Goal: Task Accomplishment & Management: Use online tool/utility

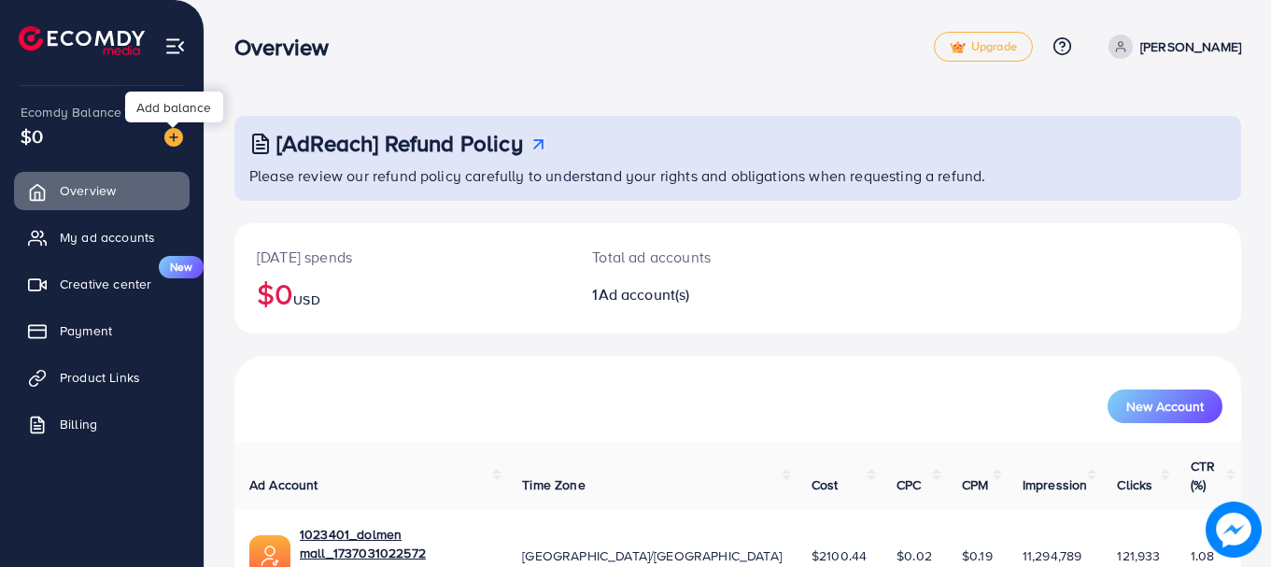
click at [175, 134] on img at bounding box center [173, 137] width 19 height 19
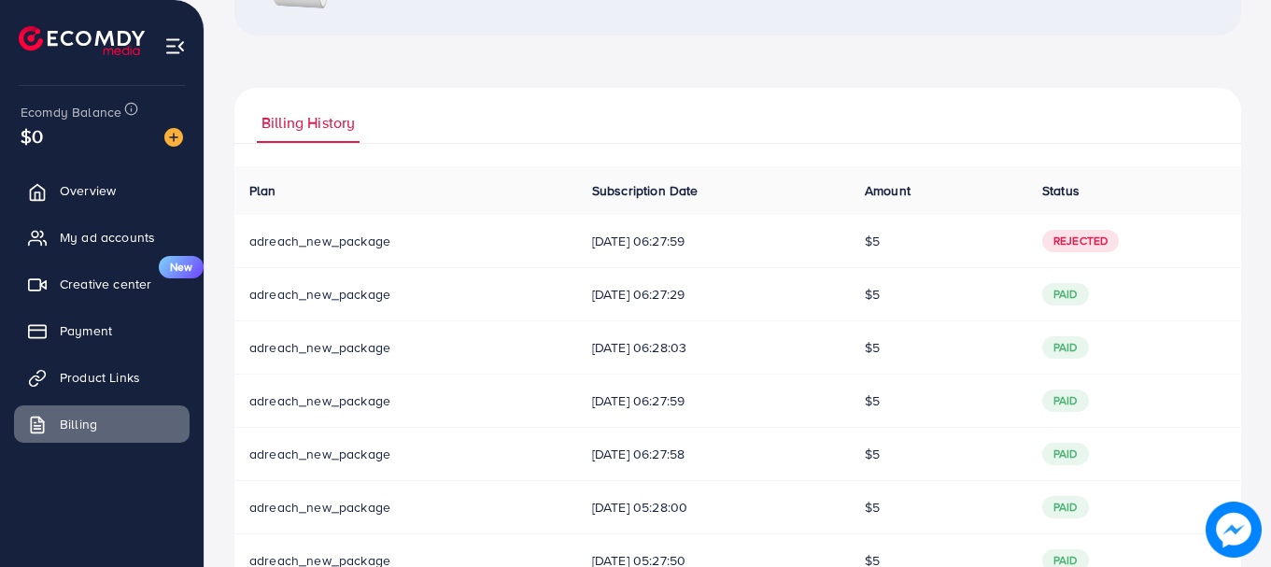
scroll to position [93, 0]
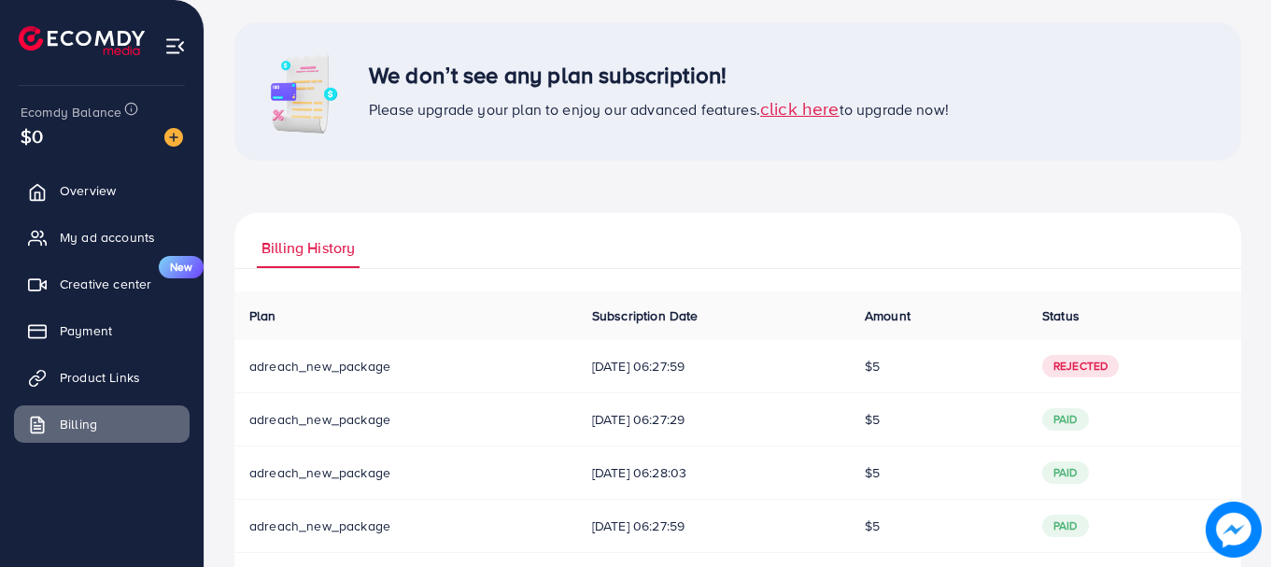
click at [920, 381] on td "$5" at bounding box center [938, 366] width 177 height 53
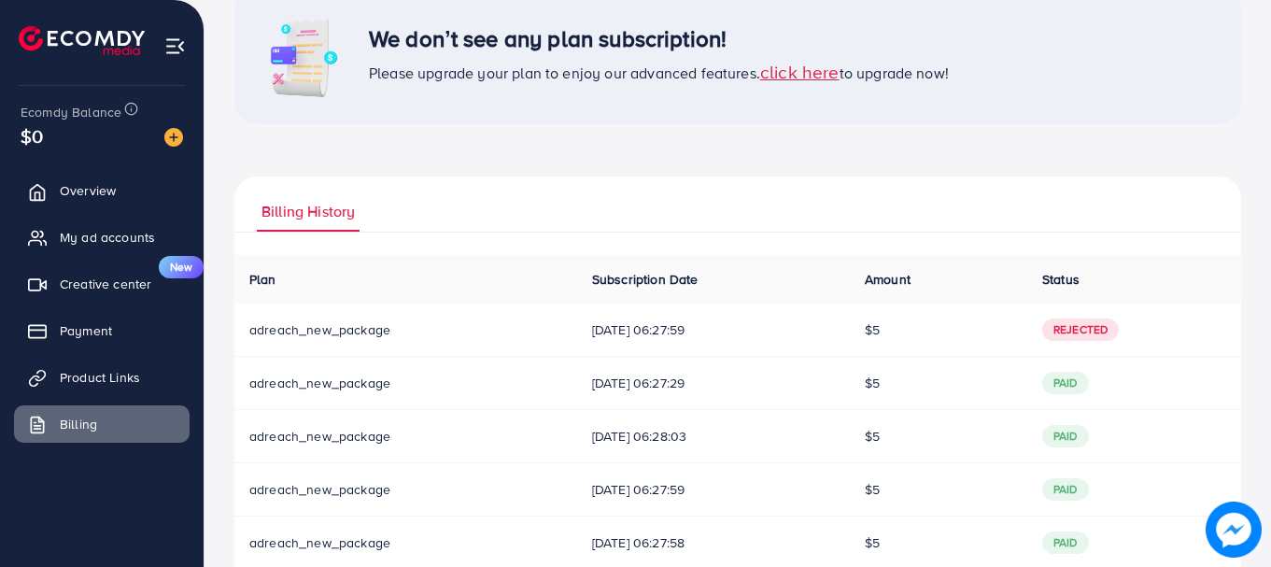
scroll to position [284, 0]
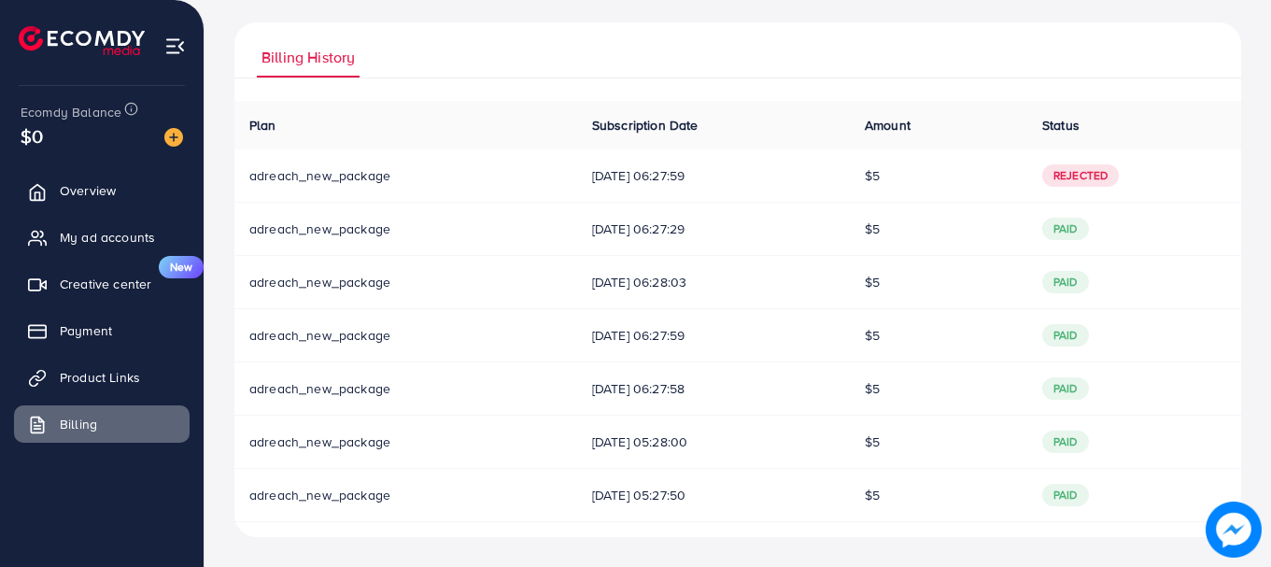
click at [749, 177] on span "20/07/2025, 06:27:59" at bounding box center [713, 175] width 243 height 19
click at [99, 372] on span "Product Links" at bounding box center [104, 377] width 80 height 19
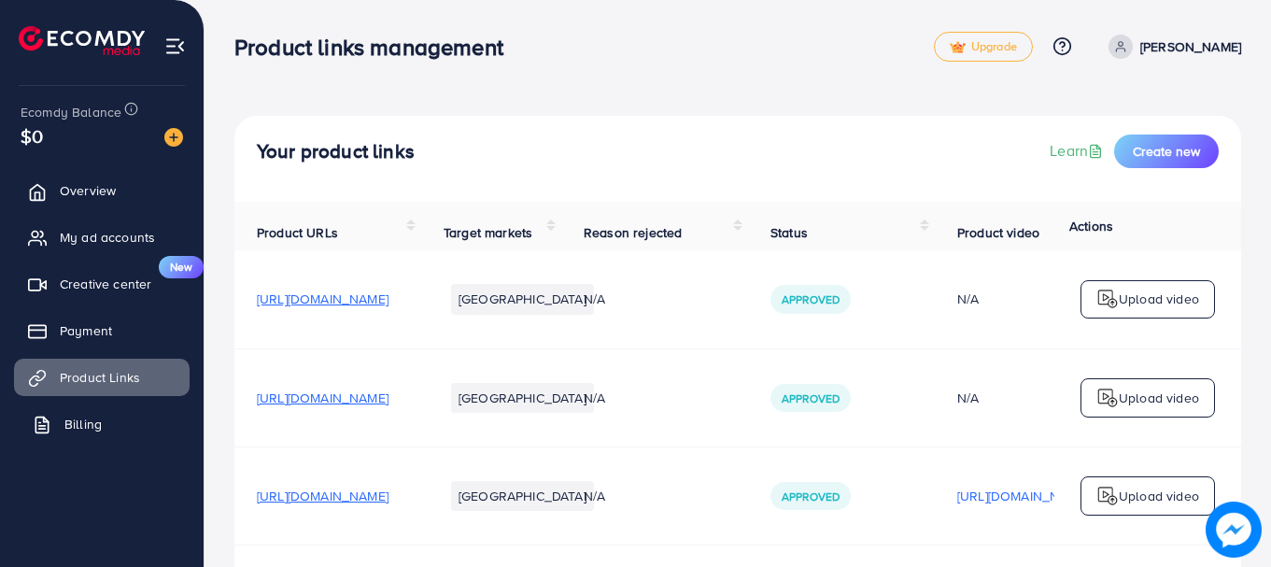
drag, startPoint x: 98, startPoint y: 433, endPoint x: 133, endPoint y: 420, distance: 36.6
click at [95, 433] on span "Billing" at bounding box center [82, 424] width 37 height 19
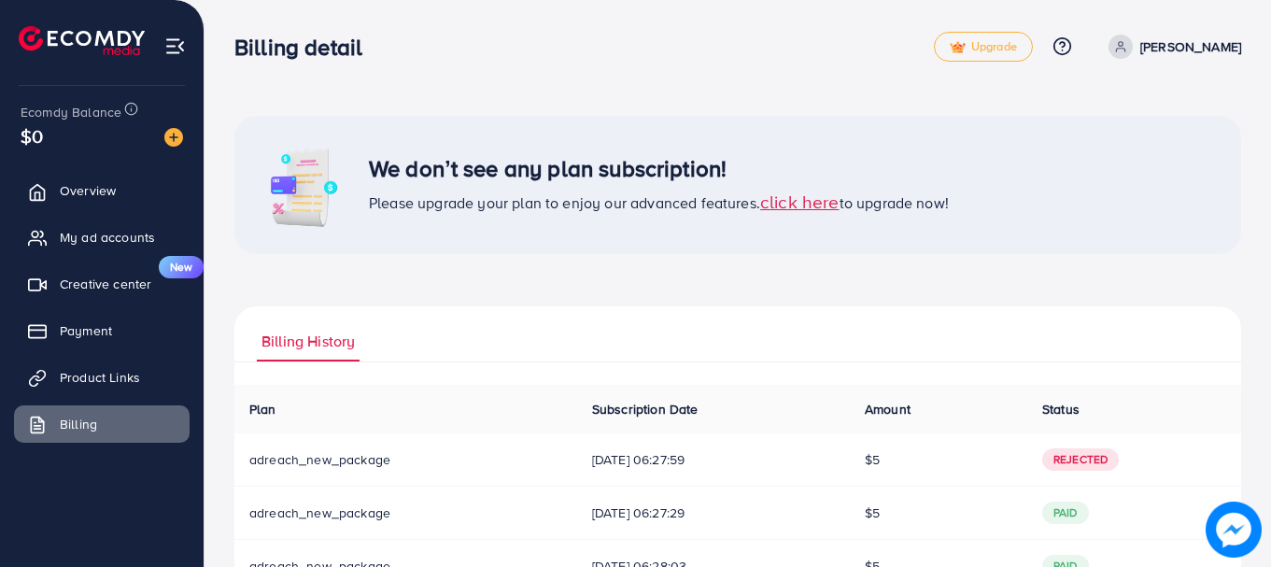
click at [821, 213] on span "click here" at bounding box center [799, 201] width 79 height 25
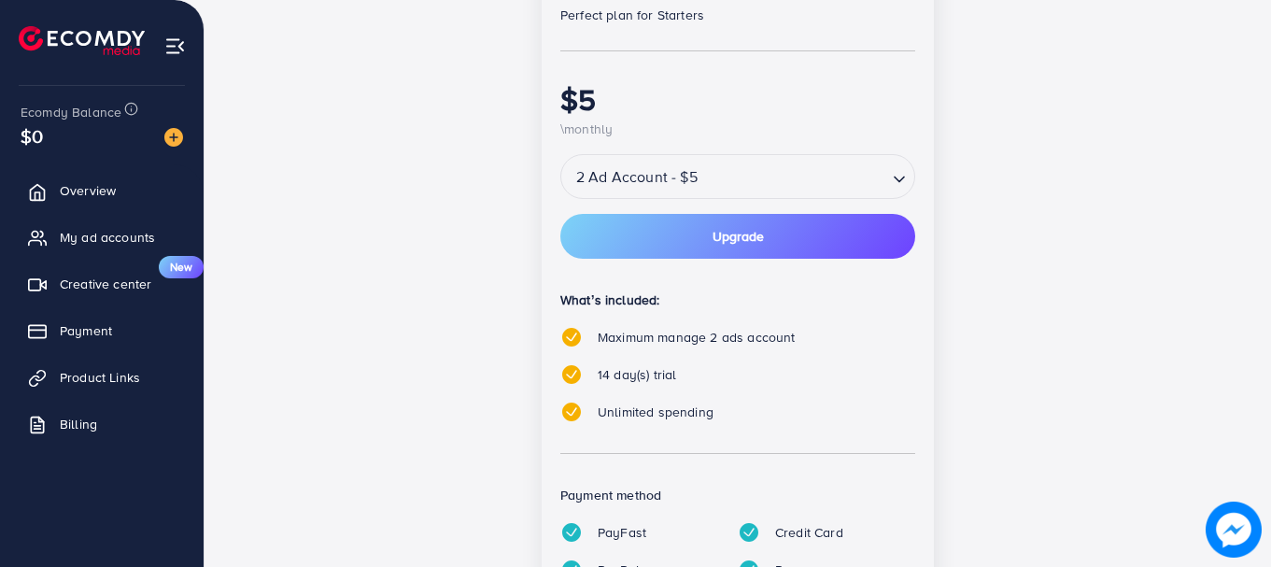
scroll to position [326, 0]
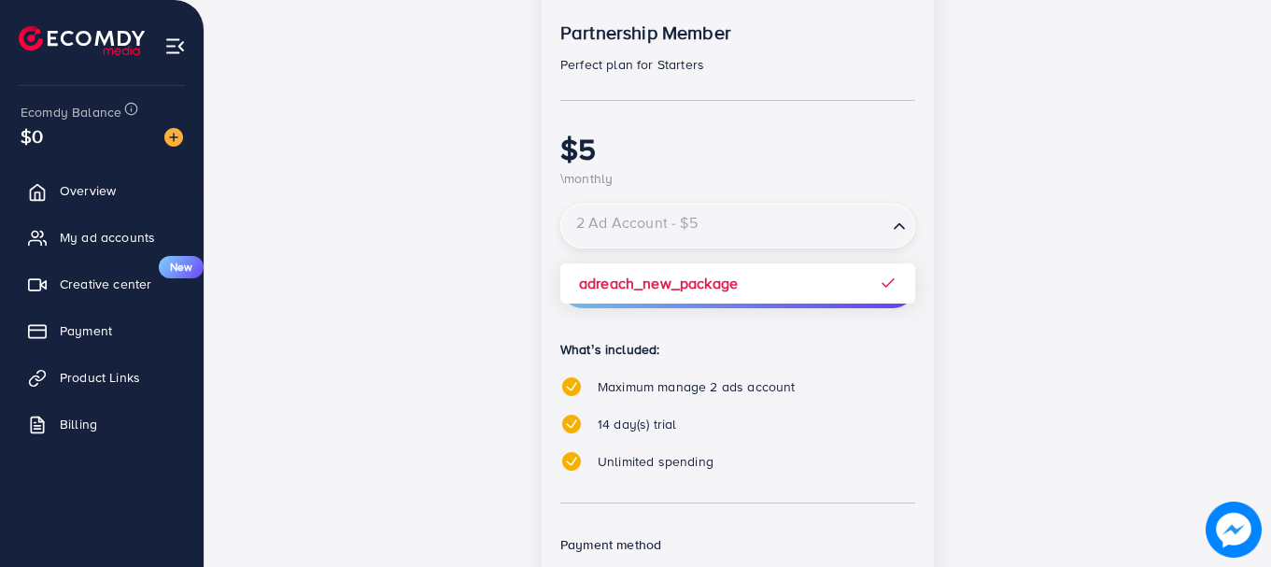
click at [745, 236] on input "Search for option" at bounding box center [724, 226] width 322 height 33
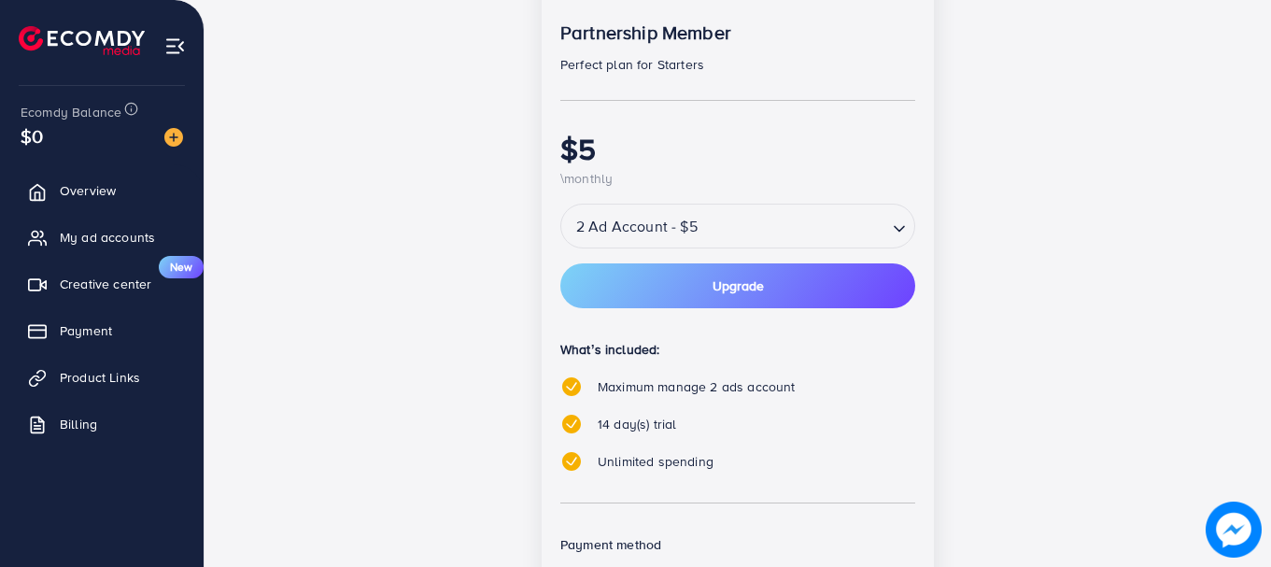
click at [692, 249] on div "popular Partnership Member Perfect plan for Starters $5 \monthly 2 Ad Account -…" at bounding box center [738, 325] width 392 height 751
click at [105, 331] on span "Payment" at bounding box center [90, 330] width 52 height 19
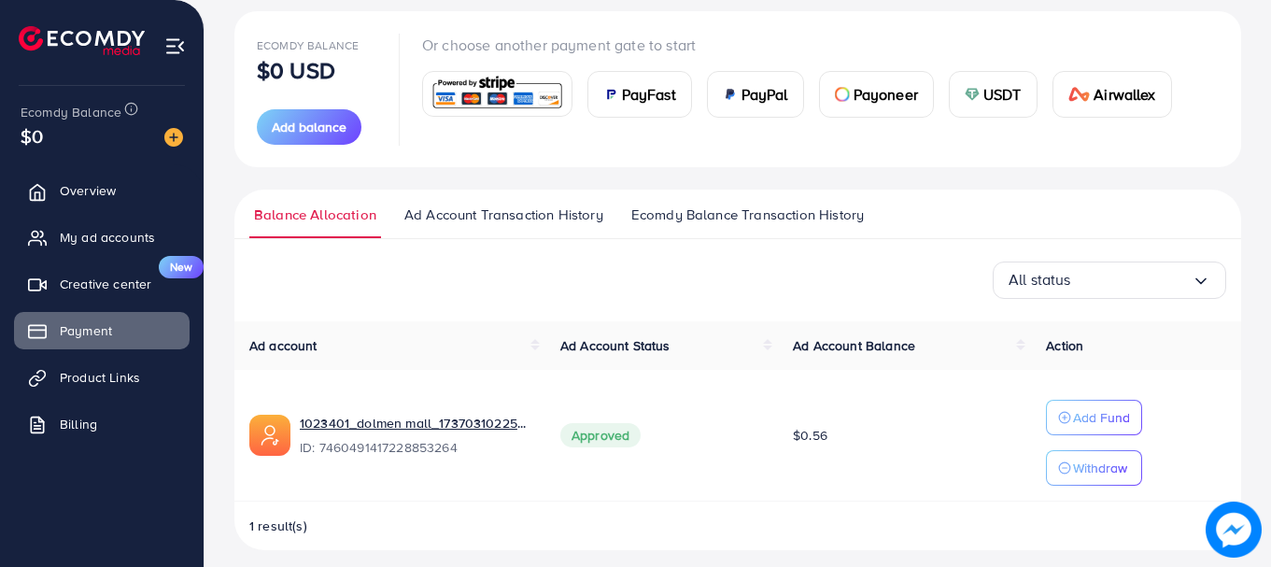
scroll to position [225, 0]
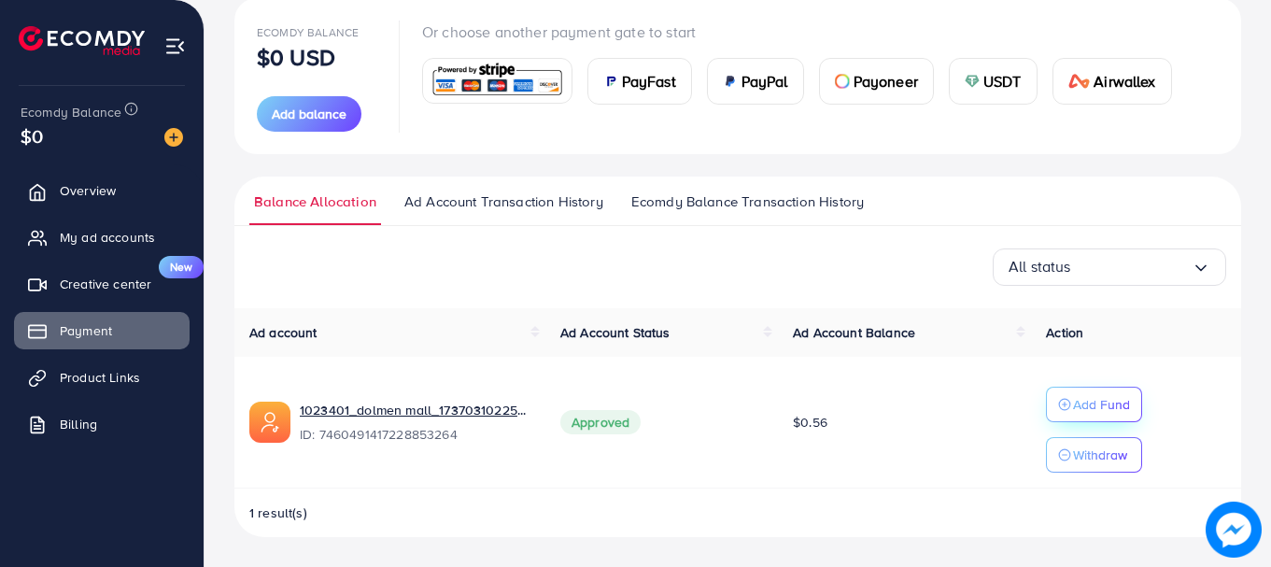
click at [1116, 405] on p "Add Fund" at bounding box center [1101, 404] width 57 height 22
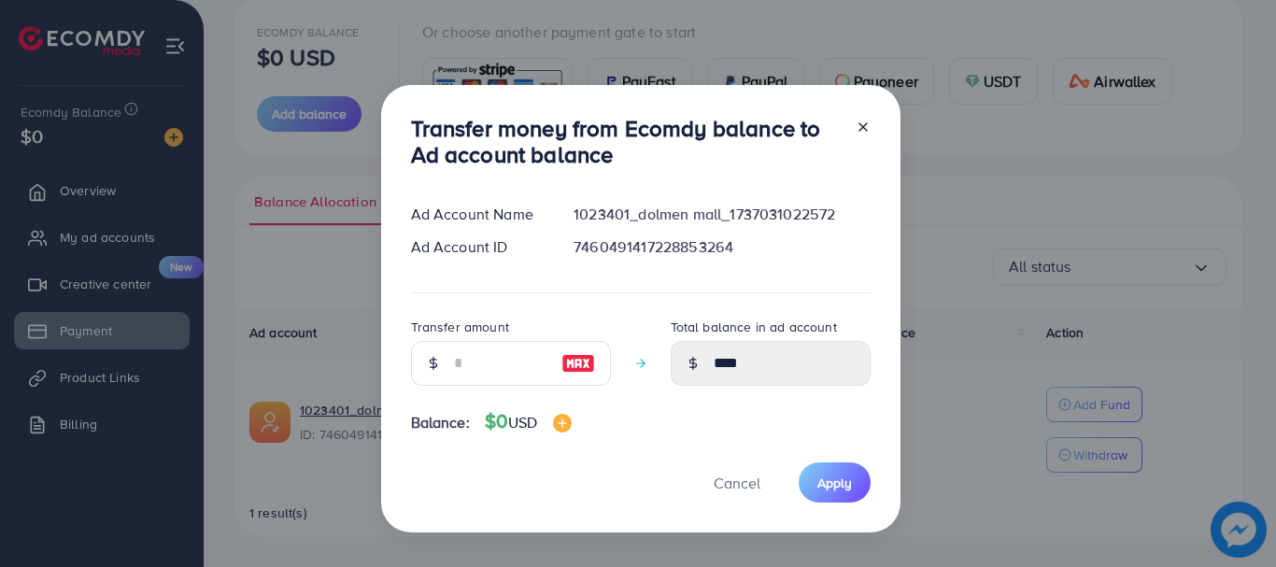
drag, startPoint x: 867, startPoint y: 110, endPoint x: 845, endPoint y: 128, distance: 27.9
click at [862, 112] on div "Transfer money from Ecomdy balance to Ad account balance Ad Account Name 102340…" at bounding box center [640, 309] width 519 height 448
drag, startPoint x: 848, startPoint y: 128, endPoint x: 859, endPoint y: 122, distance: 11.7
click at [855, 124] on div at bounding box center [856, 146] width 30 height 62
click at [859, 121] on icon at bounding box center [863, 127] width 15 height 15
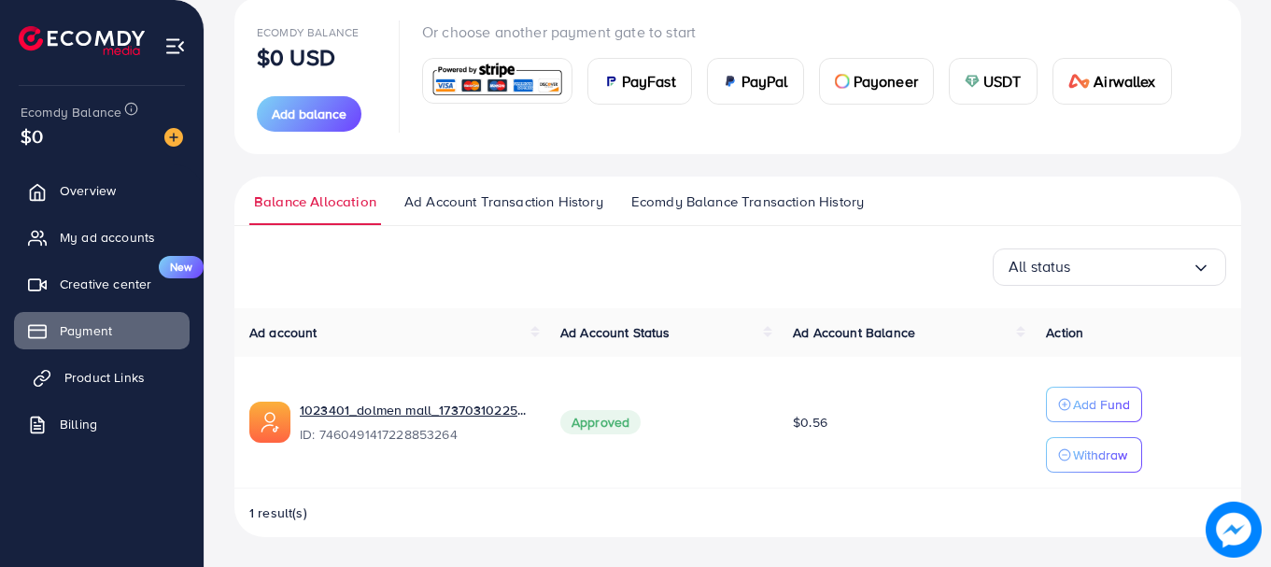
click at [106, 385] on span "Product Links" at bounding box center [104, 377] width 80 height 19
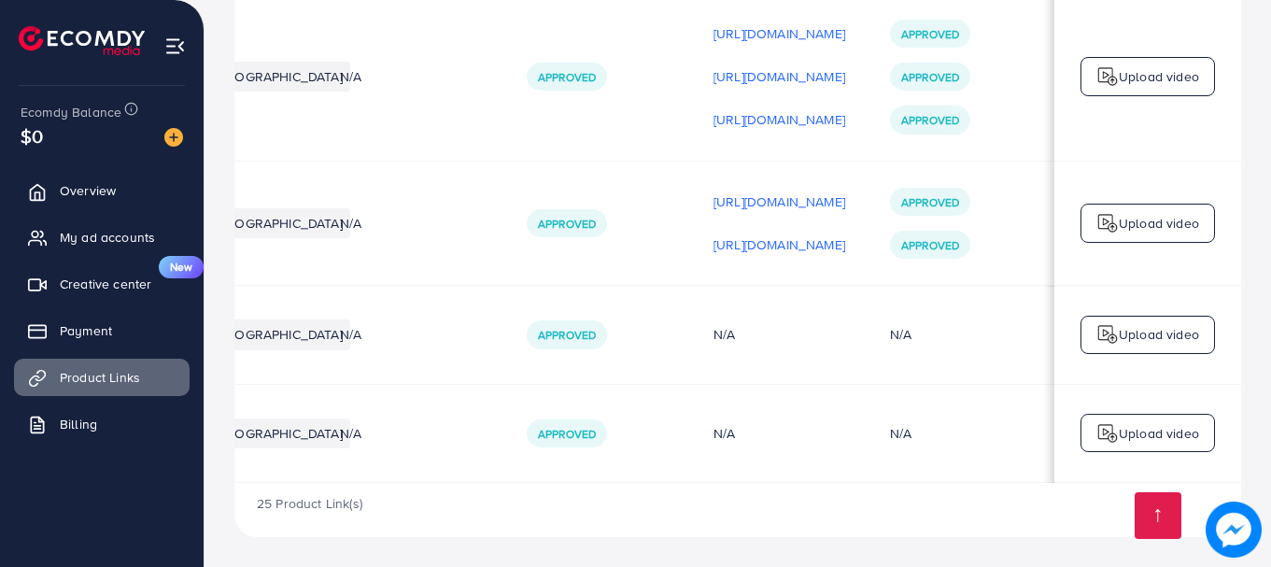
scroll to position [0, 394]
click at [845, 244] on p "https://files.ecomdy.com/videos/678108a2-aff7-499a-8a56-f377ab1b4fe4-1748626261…" at bounding box center [780, 245] width 132 height 22
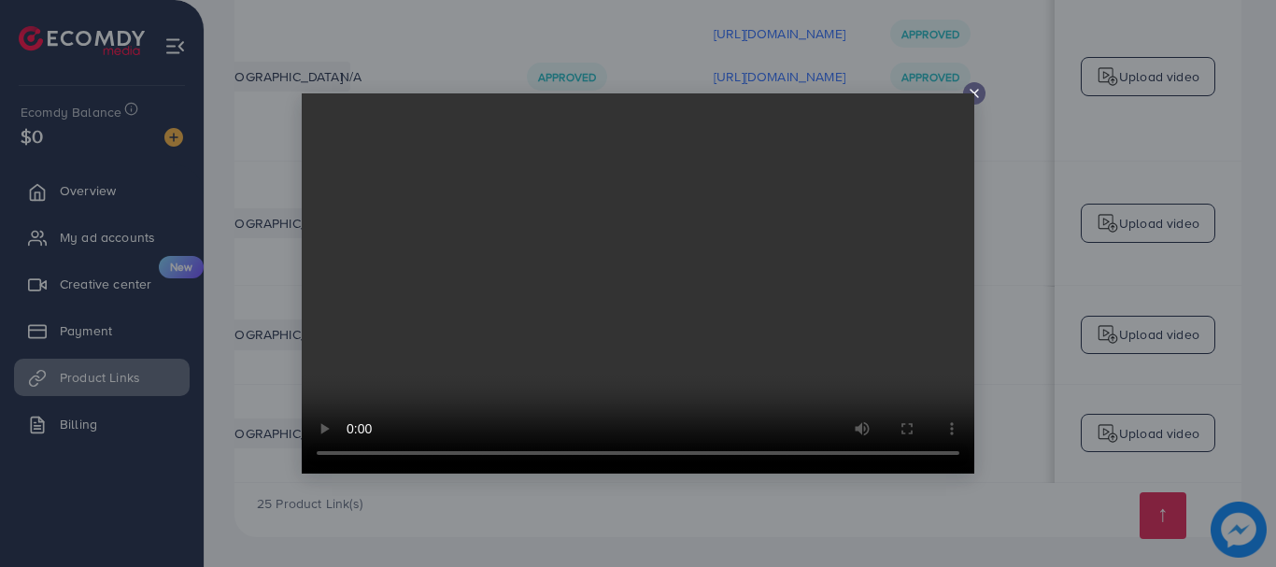
click at [869, 243] on video at bounding box center [638, 283] width 673 height 380
click at [977, 101] on div at bounding box center [974, 93] width 22 height 22
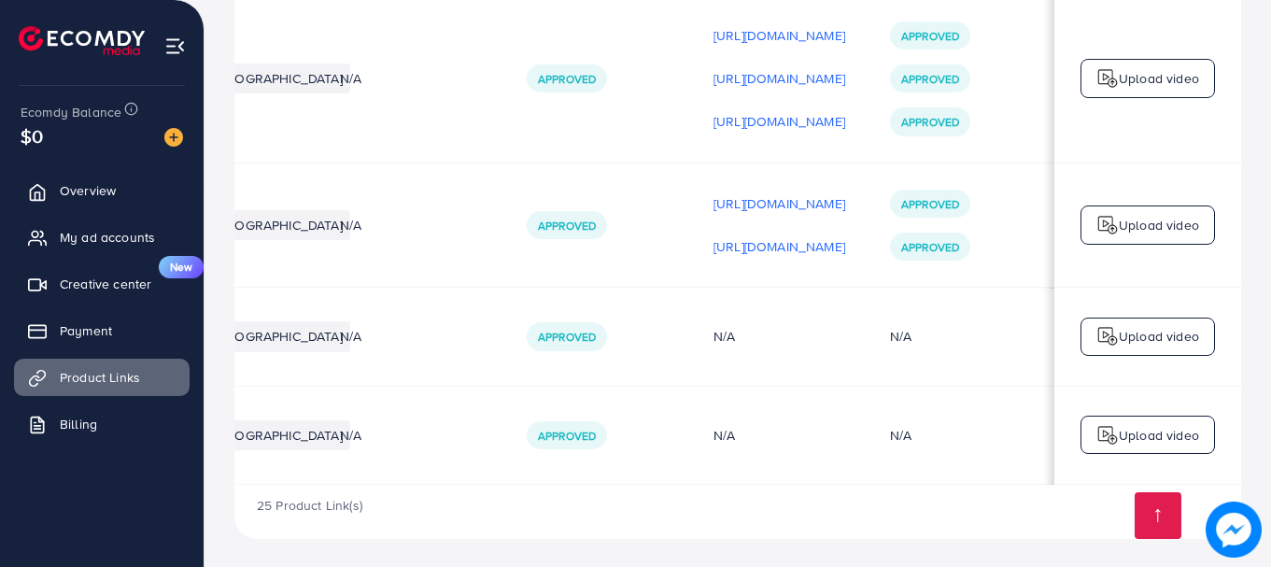
scroll to position [2742, 0]
click at [774, 112] on p "https://files.ecomdy.com/videos/8a89e099-e028-46db-8297-43724e5f3677-1748625669…" at bounding box center [780, 119] width 132 height 22
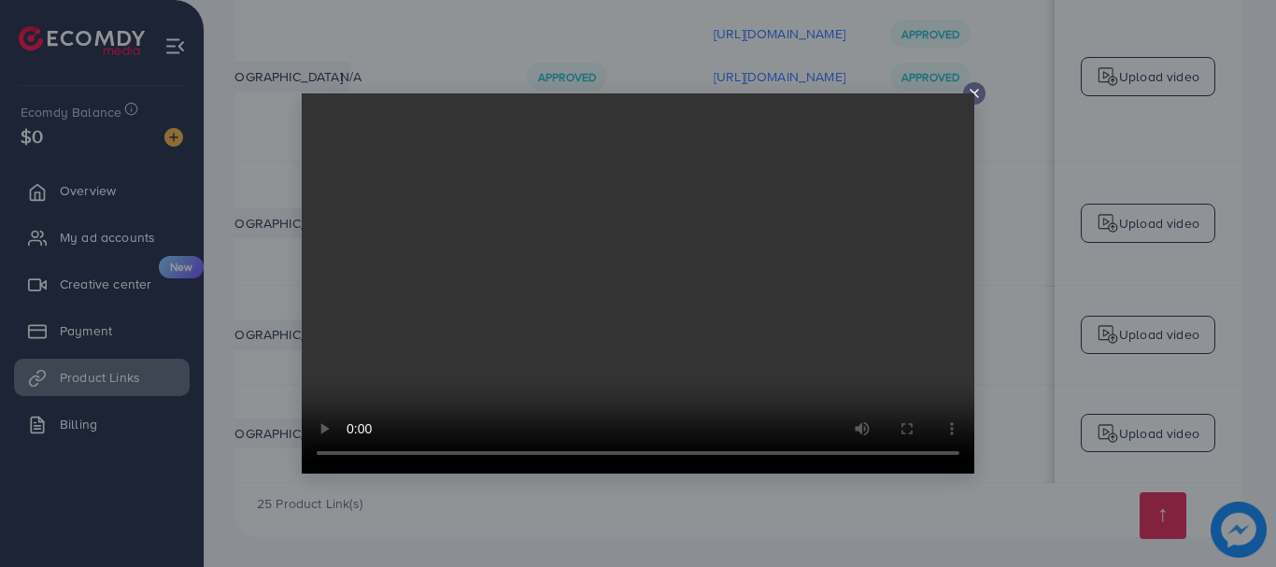
click at [974, 103] on div at bounding box center [974, 93] width 22 height 22
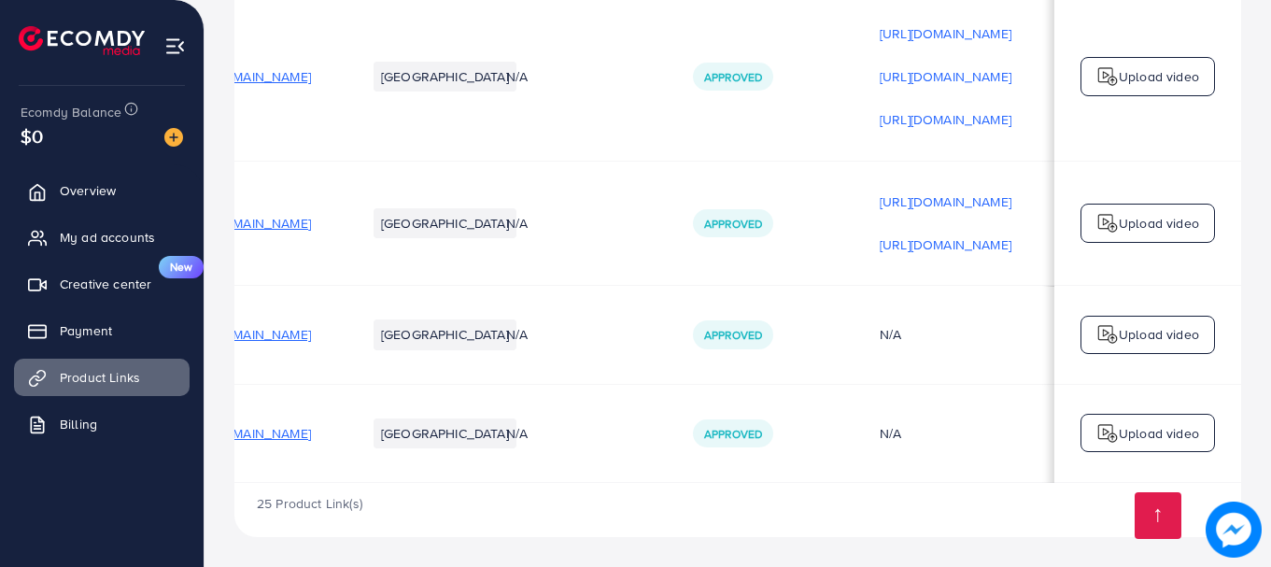
scroll to position [0, 0]
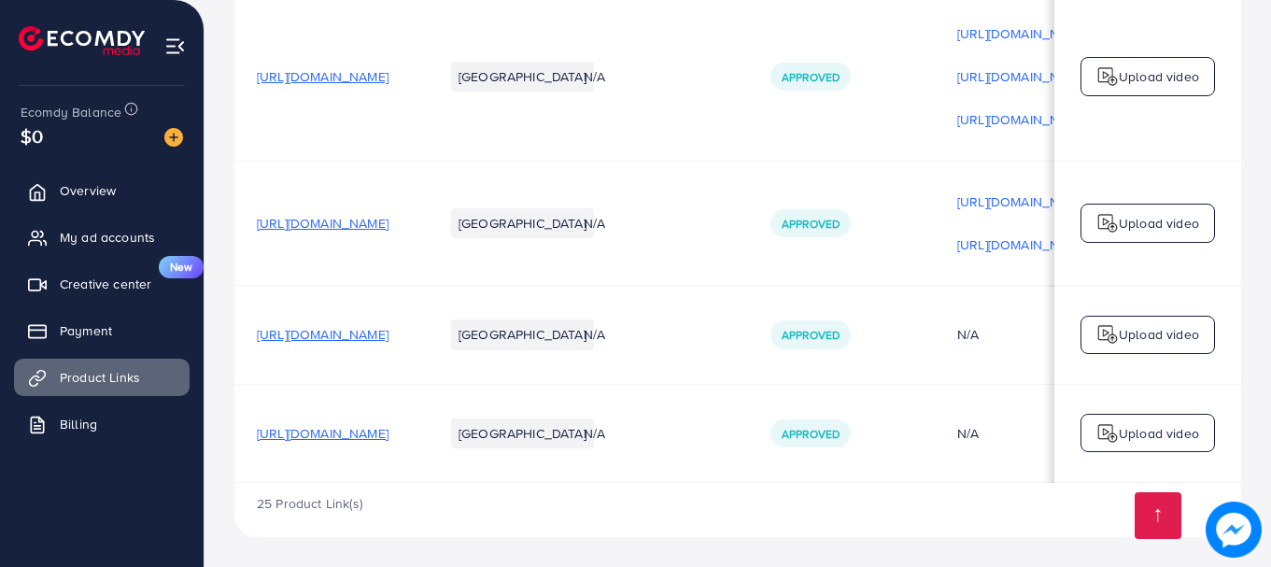
click at [389, 73] on span "https://dolmenmallpk.com/products/dashboard-light-1pc" at bounding box center [323, 76] width 132 height 19
click at [389, 426] on span "https://dolmenmallpk.com/products/new-design-led-protocol-7-mode-light-in-metal…" at bounding box center [323, 433] width 132 height 19
click at [388, 433] on span "https://dolmenmallpk.com/products/new-design-led-protocol-7-mode-light-in-metal…" at bounding box center [323, 433] width 132 height 19
